Goal: Transaction & Acquisition: Subscribe to service/newsletter

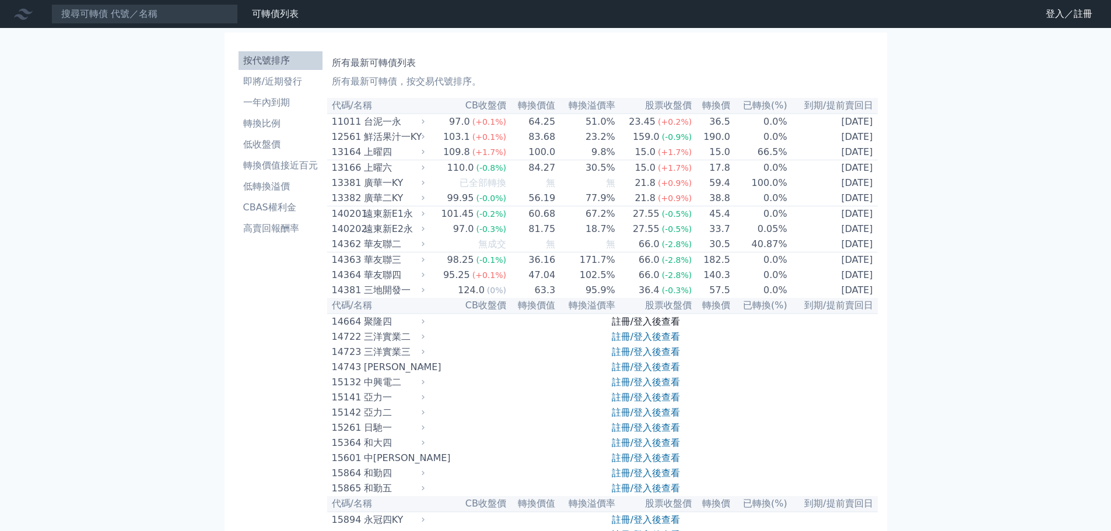
click at [655, 327] on link "註冊/登入後查看" at bounding box center [646, 321] width 68 height 11
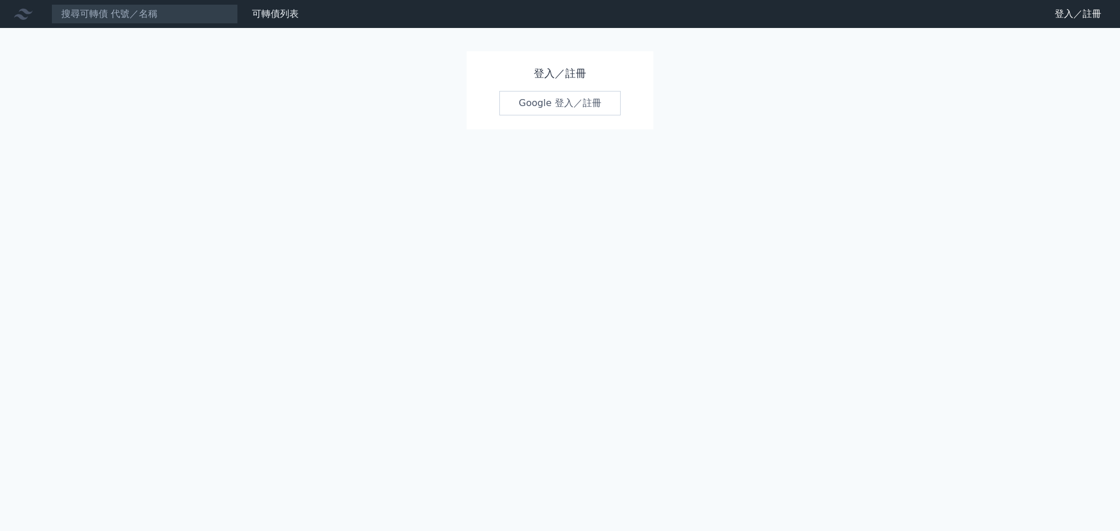
click at [552, 106] on link "Google 登入／註冊" at bounding box center [559, 103] width 121 height 25
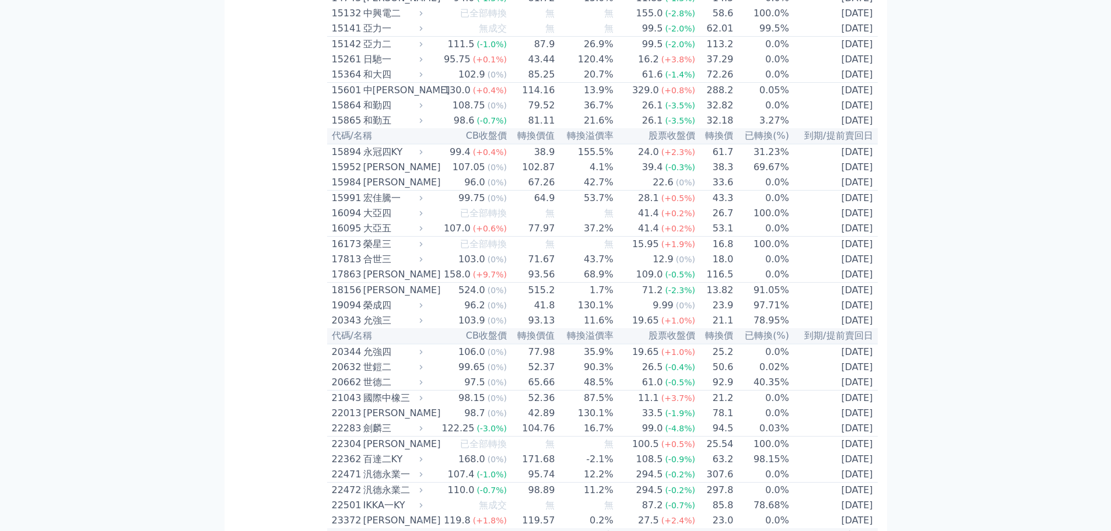
scroll to position [378, 0]
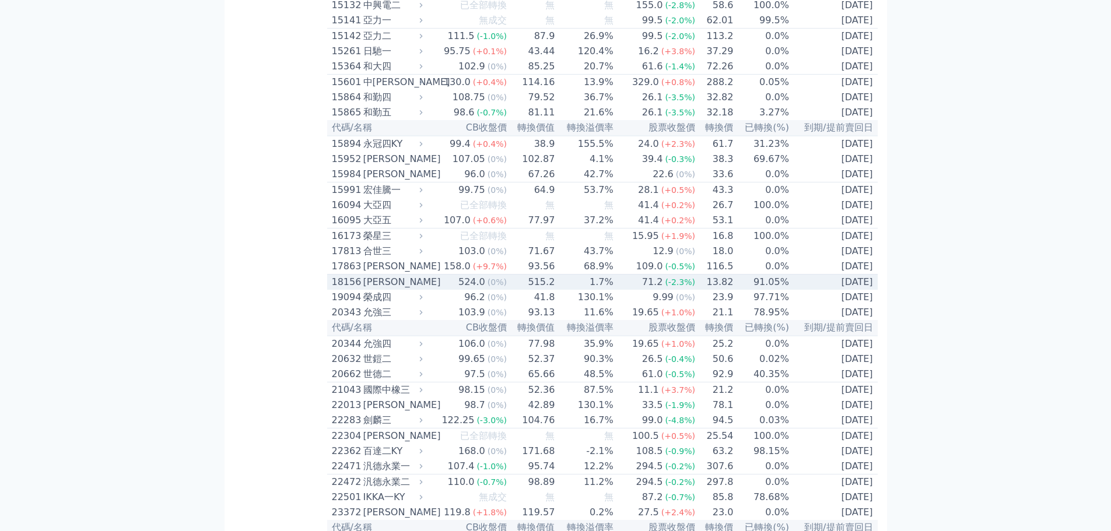
click at [372, 289] on div "[PERSON_NAME]" at bounding box center [391, 282] width 57 height 14
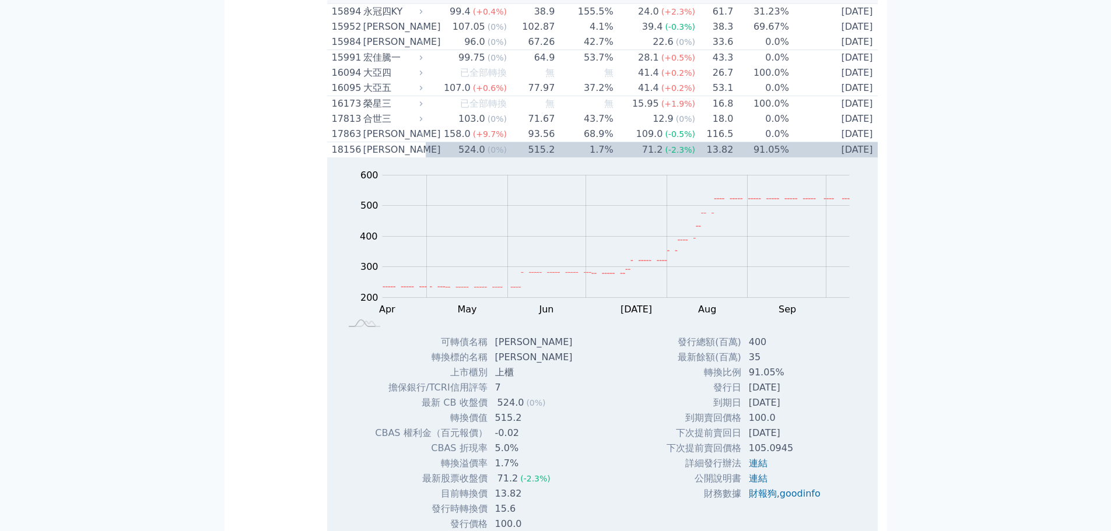
scroll to position [599, 0]
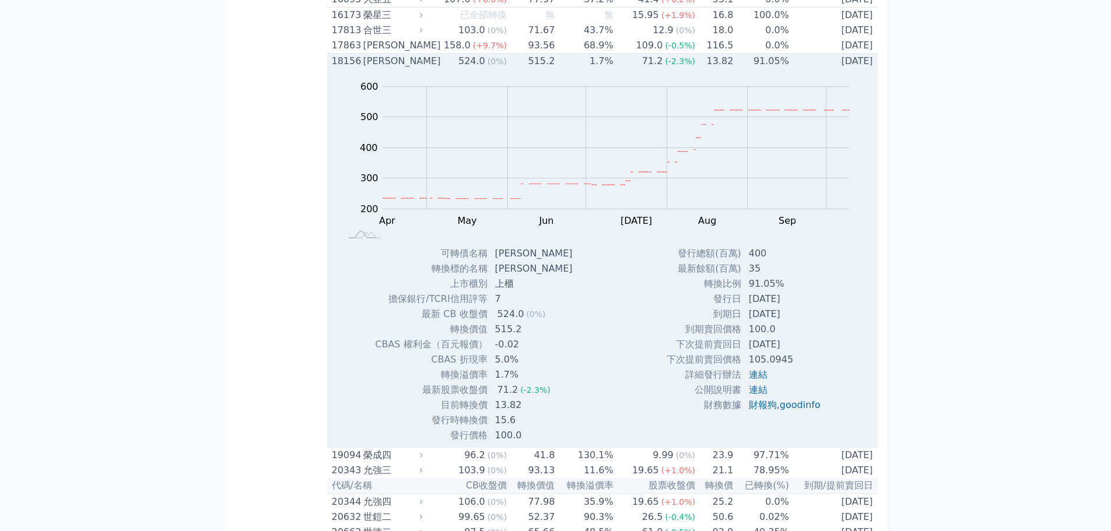
click at [393, 68] on div "[PERSON_NAME]" at bounding box center [391, 61] width 57 height 14
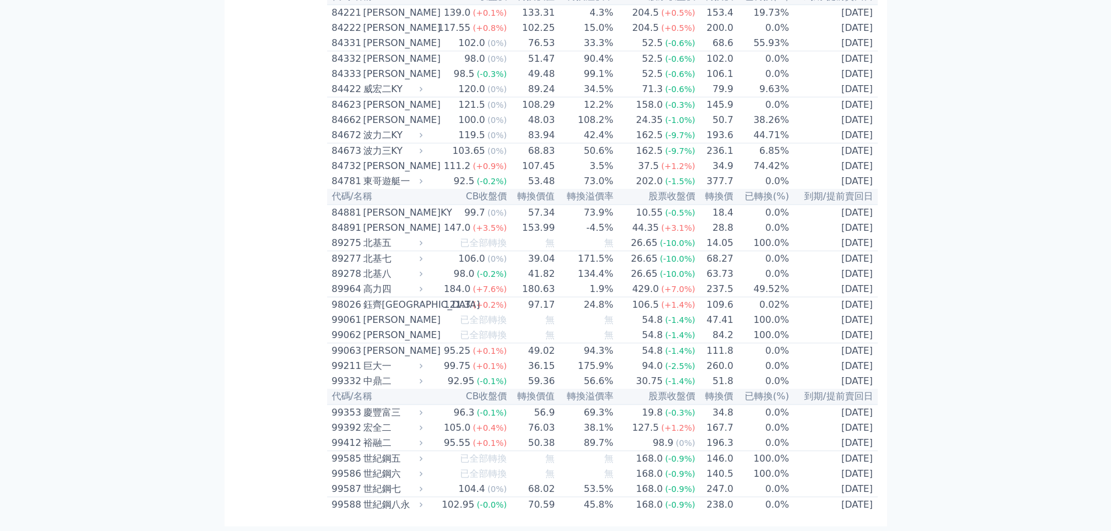
scroll to position [6822, 0]
